Goal: Information Seeking & Learning: Understand process/instructions

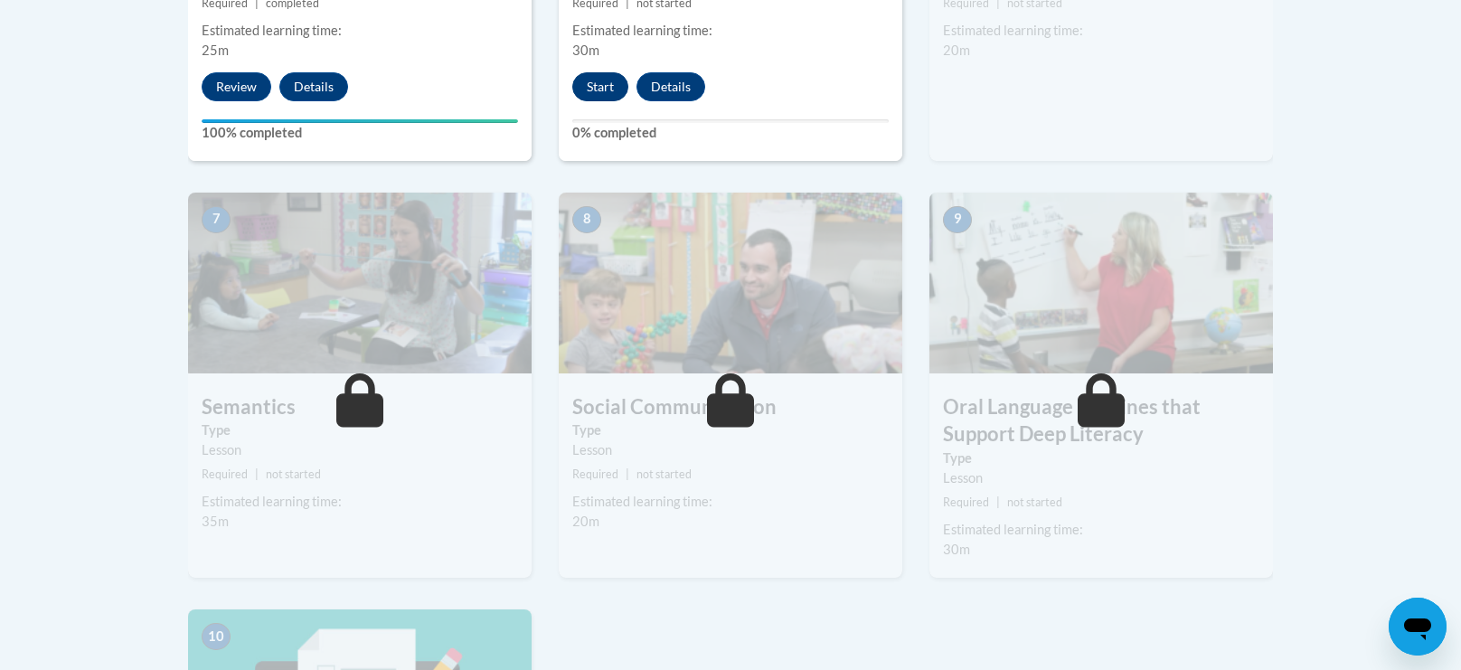
scroll to position [1396, 0]
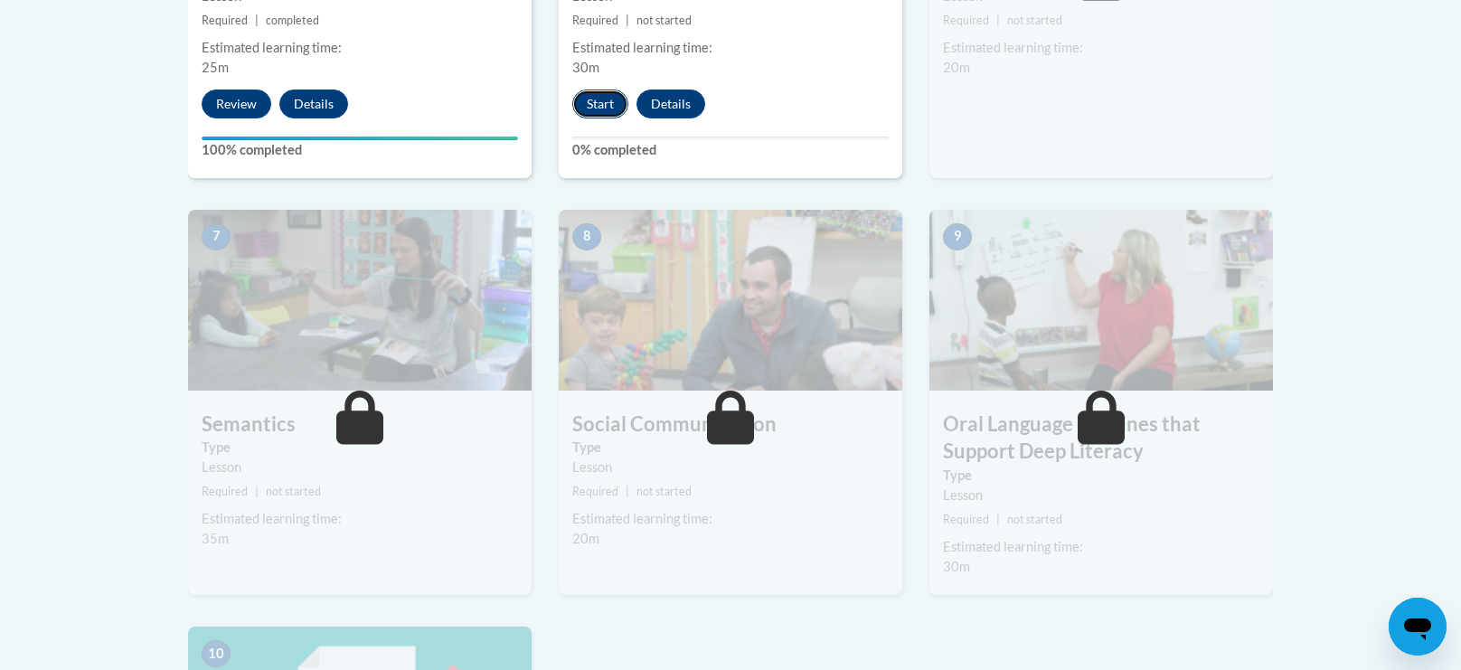
click at [597, 99] on button "Start" at bounding box center [600, 104] width 56 height 29
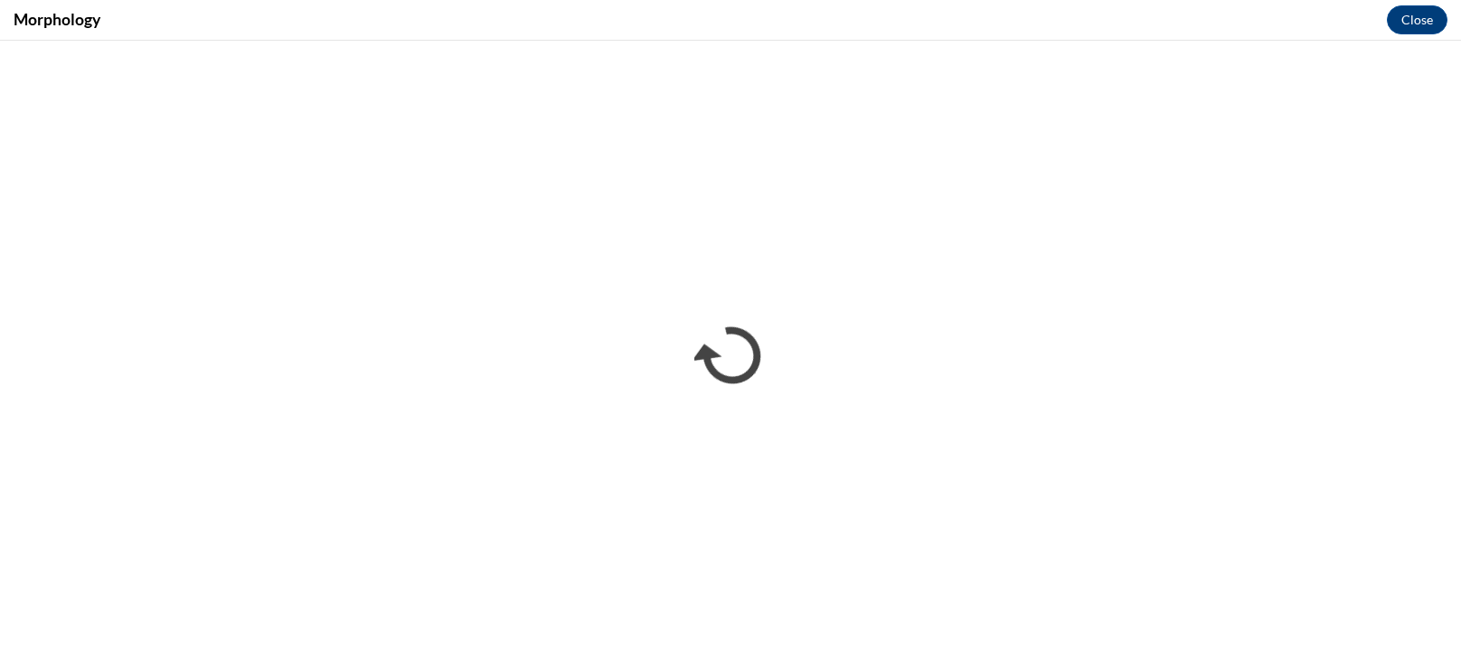
scroll to position [0, 0]
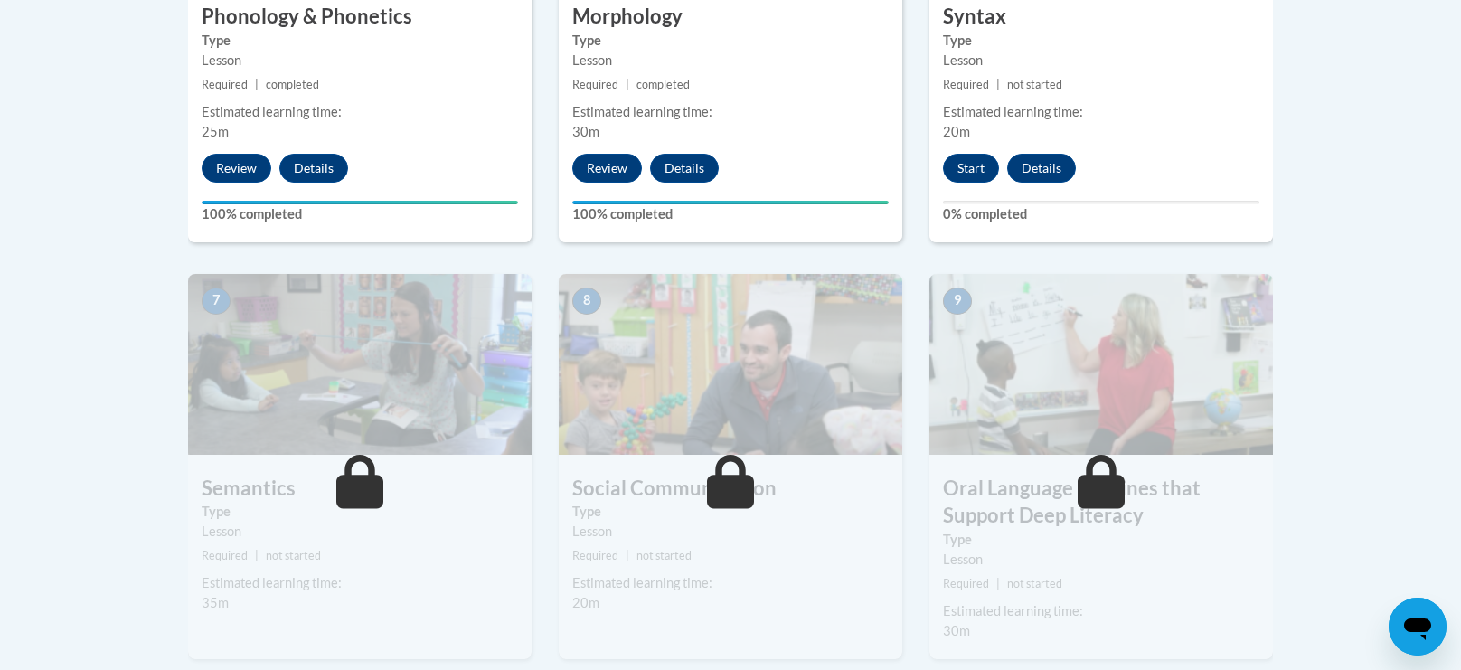
scroll to position [1331, 0]
click at [967, 165] on button "Start" at bounding box center [971, 169] width 56 height 29
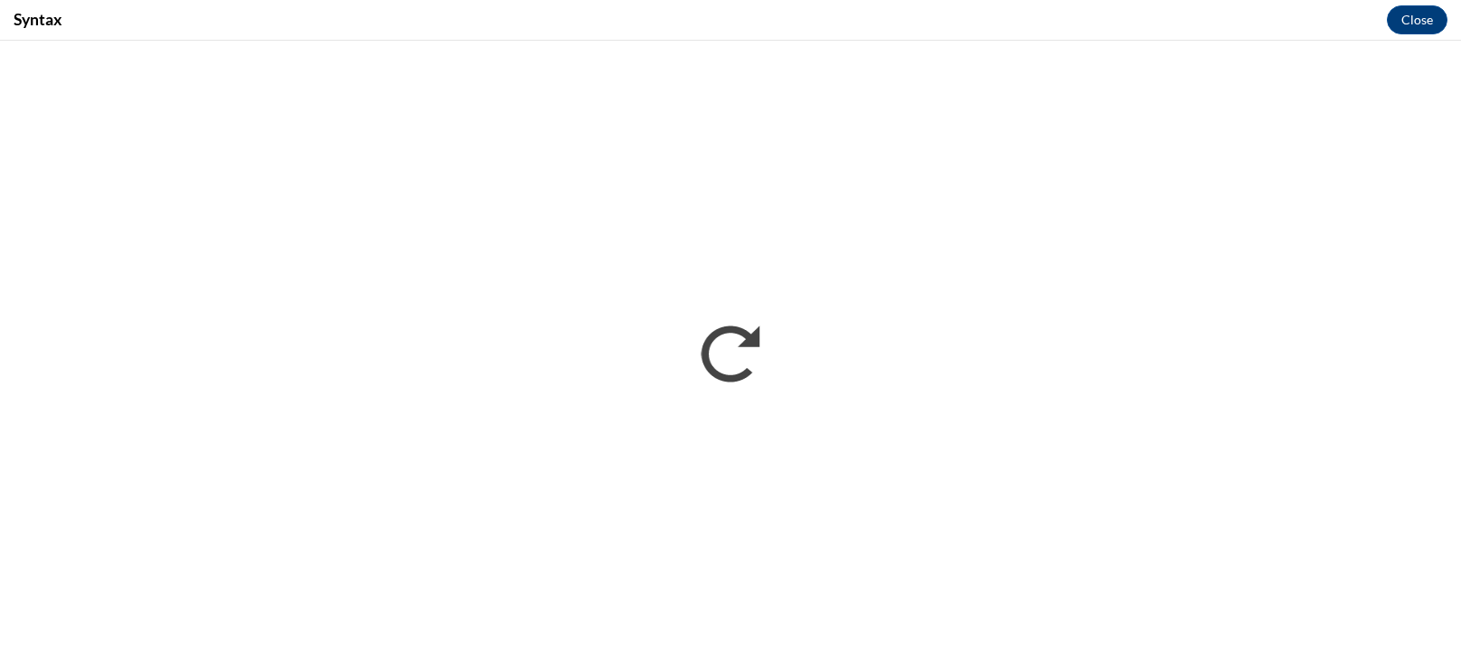
scroll to position [0, 0]
